Goal: Find specific page/section: Find specific page/section

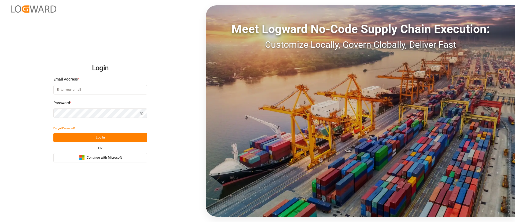
click at [99, 160] on button "Microsoft Logo Continue with Microsoft" at bounding box center [100, 157] width 94 height 9
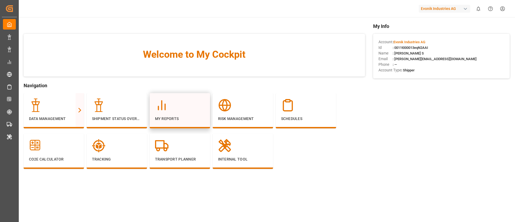
click at [162, 109] on line at bounding box center [162, 105] width 0 height 9
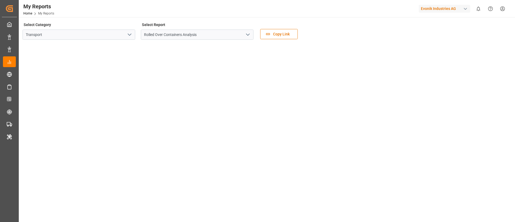
click at [131, 37] on icon "open menu" at bounding box center [129, 34] width 6 height 6
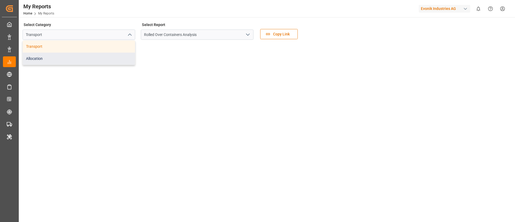
click at [95, 64] on div "Allocation" at bounding box center [79, 59] width 112 height 12
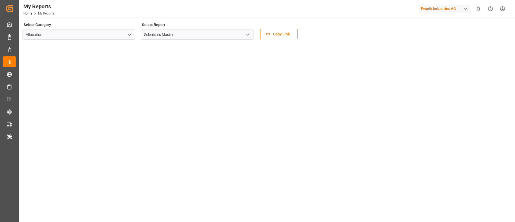
click at [249, 31] on button "open menu" at bounding box center [247, 35] width 8 height 8
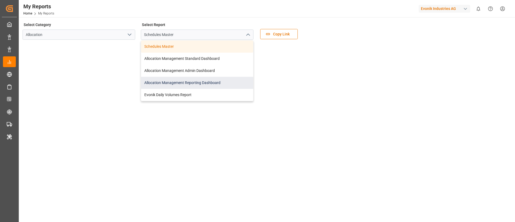
click at [205, 85] on div "Allocation Management Reporting Dashboard" at bounding box center [197, 83] width 112 height 12
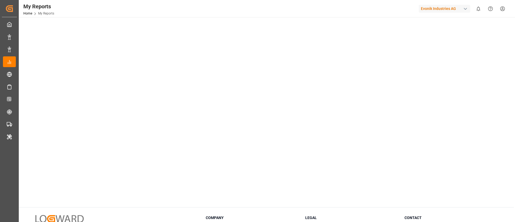
scroll to position [56, 0]
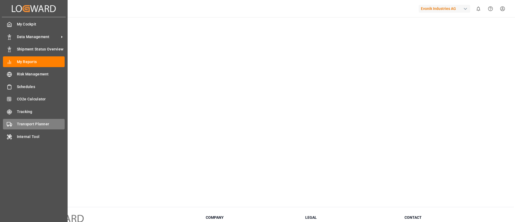
click at [25, 127] on div "Transport Planner Transport Planner" at bounding box center [34, 124] width 62 height 10
